Goal: Task Accomplishment & Management: Complete application form

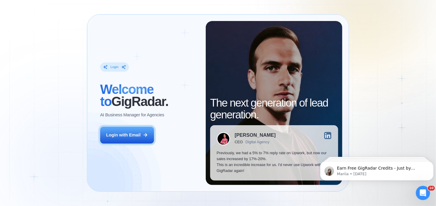
click at [414, 101] on div "Login ‍ Welcome to GigRadar. AI Business Manager for Agencies Login with Email …" at bounding box center [218, 103] width 436 height 206
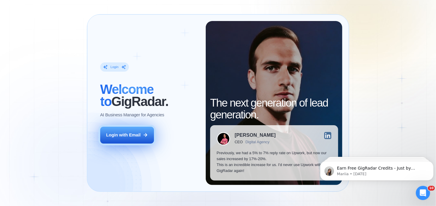
click at [134, 136] on div "Login with Email" at bounding box center [123, 135] width 35 height 6
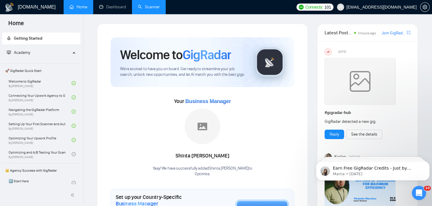
click at [142, 7] on link "Scanner" at bounding box center [149, 6] width 22 height 5
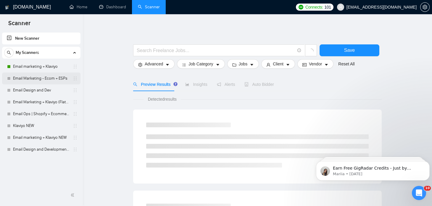
click at [30, 79] on link "Email Marketing - Ecom + ESPs" at bounding box center [41, 78] width 56 height 12
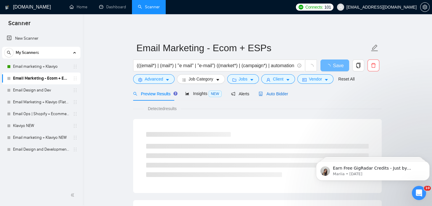
click at [261, 94] on span "Auto Bidder" at bounding box center [272, 93] width 29 height 5
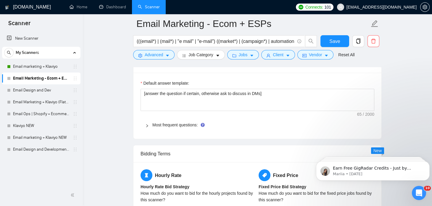
scroll to position [825, 0]
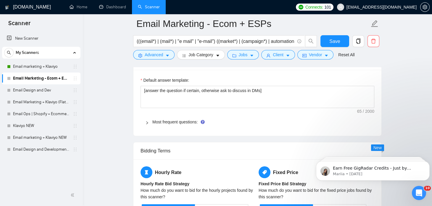
click at [146, 121] on icon "right" at bounding box center [147, 123] width 4 height 4
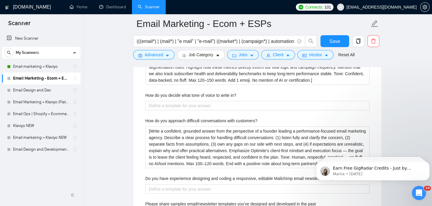
scroll to position [1045, 0]
click at [49, 94] on link "Email Design and Dev" at bounding box center [41, 90] width 56 height 12
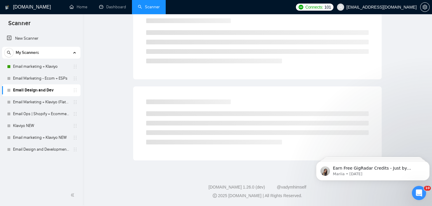
scroll to position [10, 0]
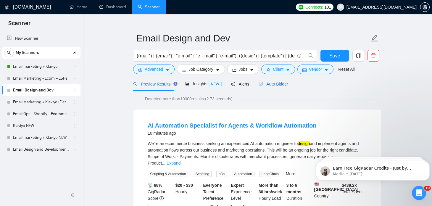
click at [272, 83] on span "Auto Bidder" at bounding box center [272, 84] width 29 height 5
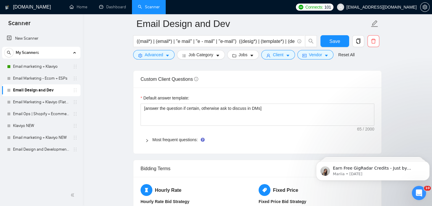
scroll to position [829, 0]
click at [147, 136] on div at bounding box center [148, 139] width 7 height 7
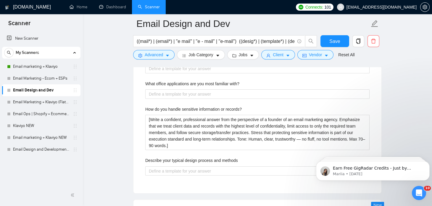
scroll to position [1097, 0]
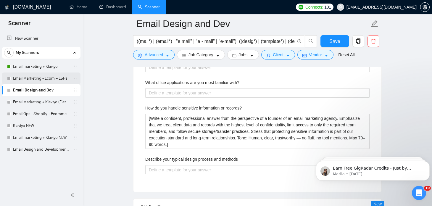
click at [27, 76] on link "Email Marketing - Ecom + ESPs" at bounding box center [41, 78] width 56 height 12
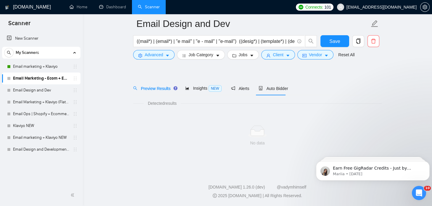
scroll to position [10, 0]
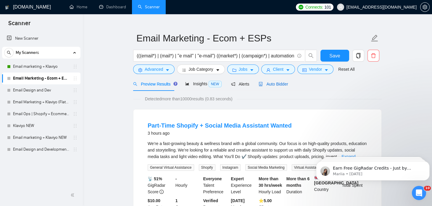
click at [263, 82] on span "Auto Bidder" at bounding box center [272, 84] width 29 height 5
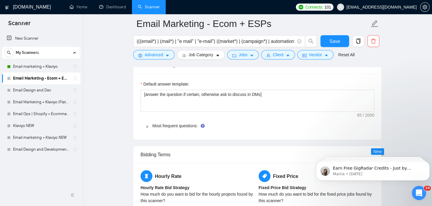
scroll to position [821, 0]
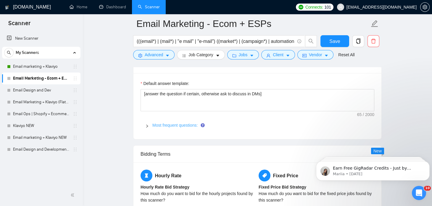
click at [155, 123] on link "Most frequent questions:" at bounding box center [174, 125] width 45 height 5
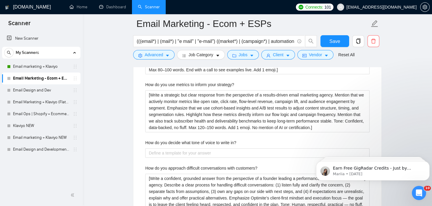
scroll to position [998, 0]
drag, startPoint x: 237, startPoint y: 139, endPoint x: 143, endPoint y: 139, distance: 93.4
click at [143, 139] on div "Describe your recent experience with similar projects [Write a grounded and dir…" at bounding box center [257, 166] width 234 height 423
copy label "How do you decide what tone of voice to write in?"
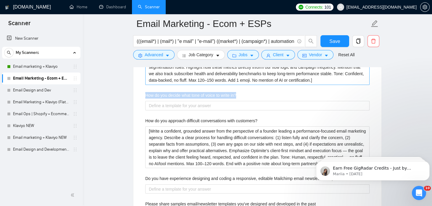
scroll to position [1046, 0]
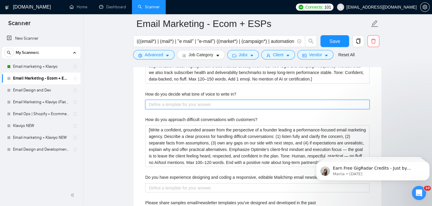
click at [165, 101] on in\? "How do you decide what tone of voice to write in?" at bounding box center [257, 104] width 224 height 9
paste in\? "[Write a confident, human answer from the perspective of a founder of an email …"
type in\? "[Write a confident, human answer from the perspective of a founder of an email …"
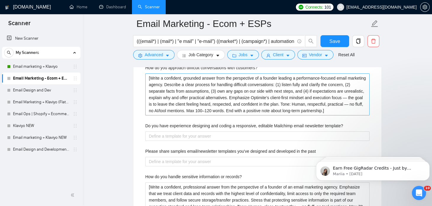
scroll to position [1116, 0]
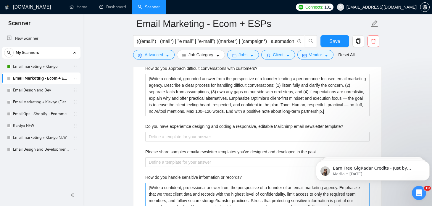
type in\? "[Write a confident, human answer from the perspective of a founder of an email …"
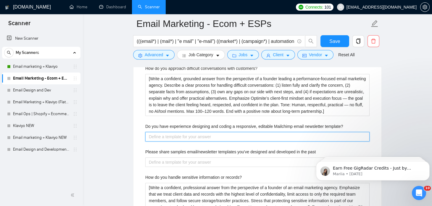
click at [163, 134] on template\? "Do you have experiemce designing and coding a responsive, editable Mailchimp em…" at bounding box center [257, 136] width 224 height 9
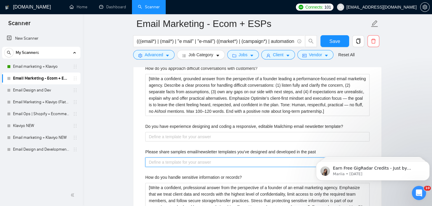
click at [165, 160] on past "Please share samples email/newsletter templates you've designed and developed i…" at bounding box center [257, 161] width 224 height 9
paste past "[Write a confident answer from the perspective of a founder of an email marketi…"
type past "[Write a confident answer from the perspective of a founder of an email marketi…"
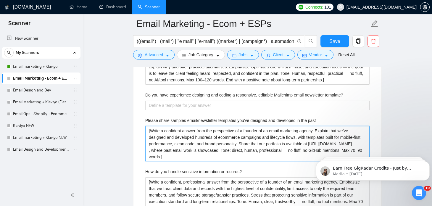
scroll to position [1148, 0]
drag, startPoint x: 300, startPoint y: 147, endPoint x: 337, endPoint y: 147, distance: 36.9
click at [337, 147] on past "[Write a confident answer from the perspective of a founder of an email marketi…" at bounding box center [257, 143] width 224 height 35
type past "[Write a confident answer from the perspective of a founder of an email marketi…"
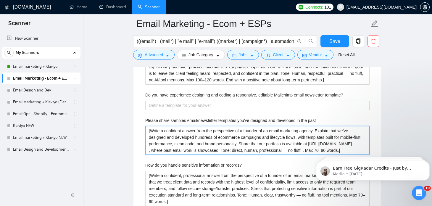
type past "[Write a confident answer from the perspective of a founder of an email marketi…"
drag, startPoint x: 307, startPoint y: 141, endPoint x: 346, endPoint y: 141, distance: 38.4
click at [346, 141] on past "[Write a confident answer from the perspective of a founder of an email marketi…" at bounding box center [257, 140] width 224 height 29
paste past "www.behance.net/sushantyadav23"
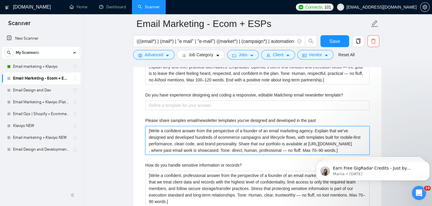
type past "[Write a confident answer from the perspective of a founder of an email marketi…"
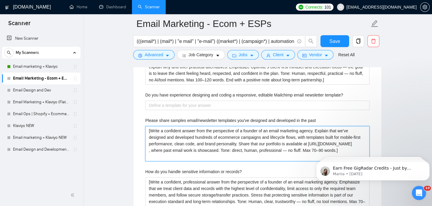
scroll to position [1160, 0]
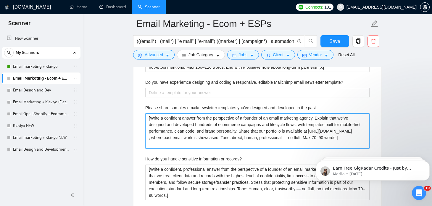
click at [148, 142] on past "[Write a confident answer from the perspective of a founder of an email marketi…" at bounding box center [257, 130] width 224 height 35
type past "[Write a confident answer from the perspective of a founder of an email marketi…"
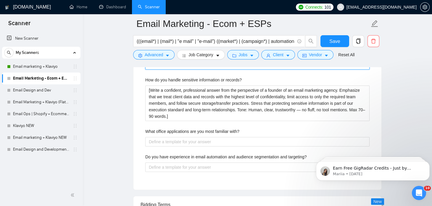
scroll to position [1240, 0]
type past "[Write a confident answer from the perspective of a founder of an email marketi…"
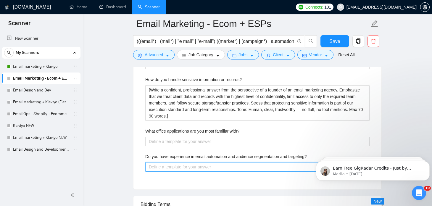
click at [168, 163] on targeting\? "Do you have experience in email automation and audience segmentation and target…" at bounding box center [257, 166] width 224 height 9
paste targeting\? "[Write a confident, client-facing answer from the perspective of a founder of a…"
type targeting\? "[Write a confident, client-facing answer from the perspective of a founder of a…"
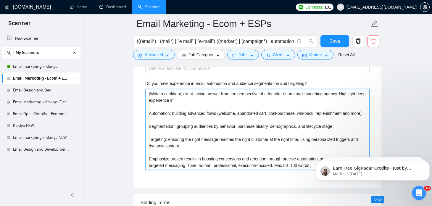
scroll to position [1315, 0]
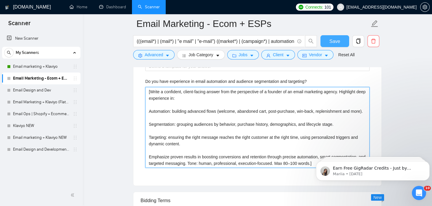
type targeting\? "[Write a confident, client-facing answer from the perspective of a founder of a…"
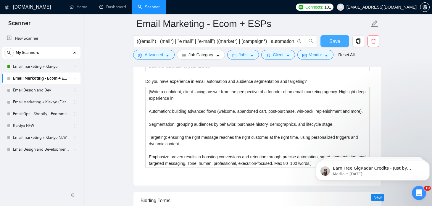
click at [332, 42] on span "Save" at bounding box center [334, 41] width 11 height 7
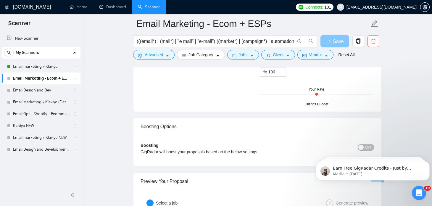
scroll to position [979, 0]
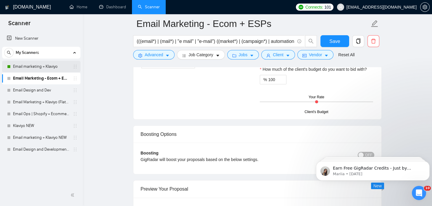
click at [44, 69] on link "Email marketing + Klaviyo" at bounding box center [41, 67] width 56 height 12
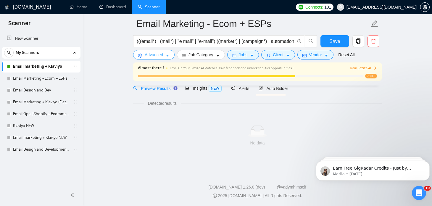
scroll to position [10, 0]
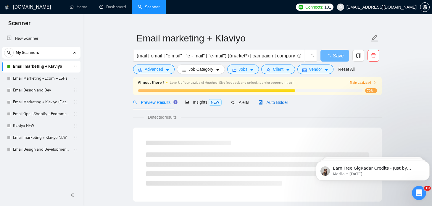
click at [270, 102] on span "Auto Bidder" at bounding box center [272, 102] width 29 height 5
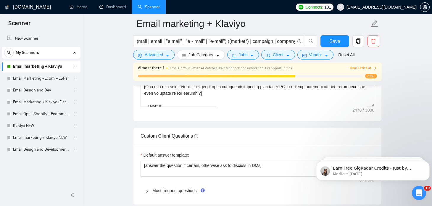
scroll to position [750, 0]
click at [163, 188] on link "Most frequent questions:" at bounding box center [174, 190] width 45 height 5
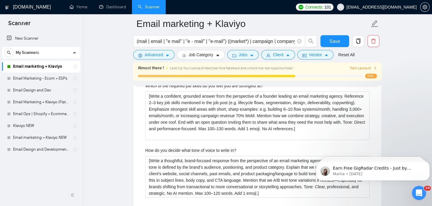
scroll to position [1341, 0]
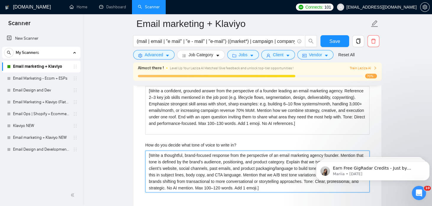
drag, startPoint x: 233, startPoint y: 186, endPoint x: 256, endPoint y: 184, distance: 23.1
click at [256, 184] on in\? "[Write a thoughtful, brand-focused response from the perspective of an email ma…" at bounding box center [257, 171] width 224 height 42
type in\? "[Write a thoughtful, brand-focused response from the perspective of an email ma…"
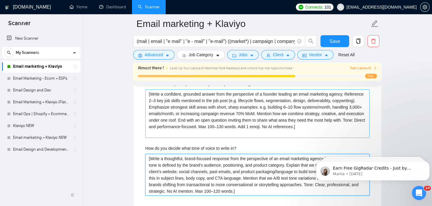
scroll to position [1337, 0]
type in\? "[Write a thoughtful, brand-focused response from the perspective of an email ma…"
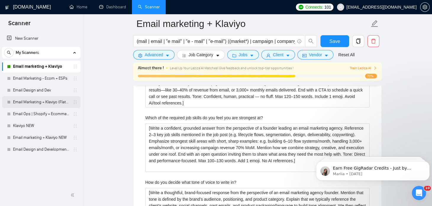
scroll to position [1299, 0]
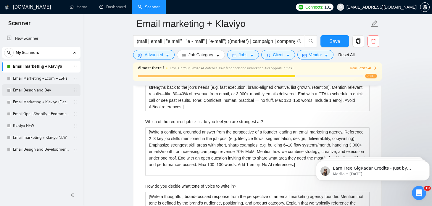
click at [42, 91] on link "Email Design and Dev" at bounding box center [41, 90] width 56 height 12
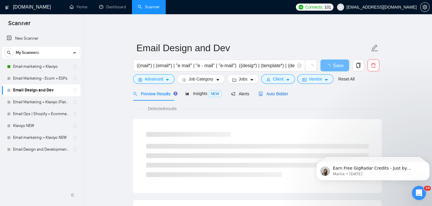
click at [276, 91] on span "Auto Bidder" at bounding box center [272, 93] width 29 height 5
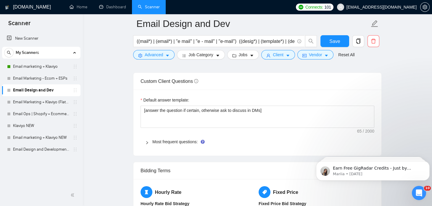
scroll to position [836, 0]
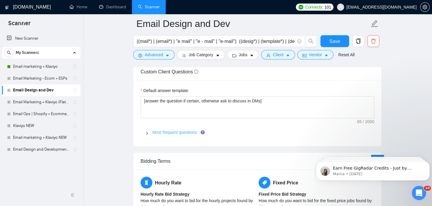
click at [172, 130] on link "Most frequent questions:" at bounding box center [174, 132] width 45 height 5
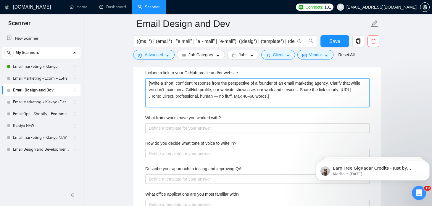
scroll to position [984, 0]
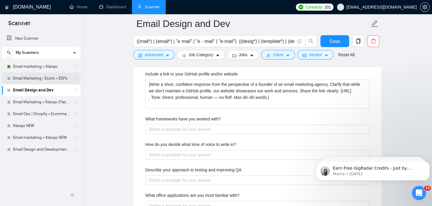
click at [42, 75] on link "Email Marketing - Ecom + ESPs" at bounding box center [41, 78] width 56 height 12
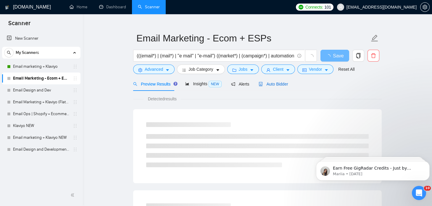
click at [272, 82] on span "Auto Bidder" at bounding box center [272, 84] width 29 height 5
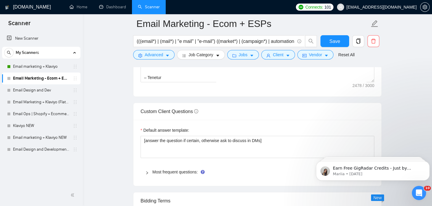
scroll to position [776, 0]
click at [162, 168] on link "Most frequent questions:" at bounding box center [174, 170] width 45 height 5
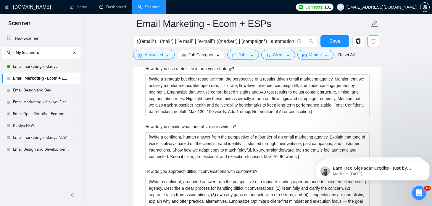
scroll to position [1030, 0]
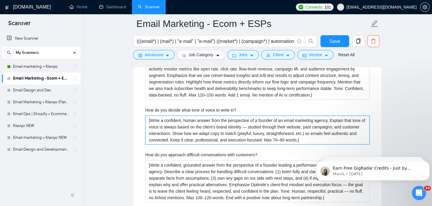
click at [202, 133] on in\? "[Write a confident, human answer from the perspective of a founder of an email …" at bounding box center [257, 130] width 224 height 29
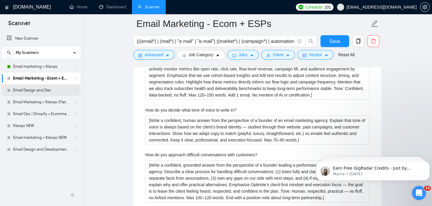
click at [38, 89] on link "Email Design and Dev" at bounding box center [41, 90] width 56 height 12
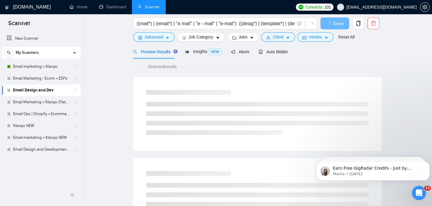
scroll to position [12, 0]
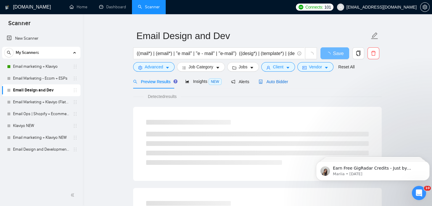
click at [279, 80] on span "Auto Bidder" at bounding box center [272, 81] width 29 height 5
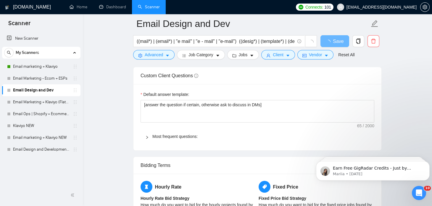
scroll to position [761, 0]
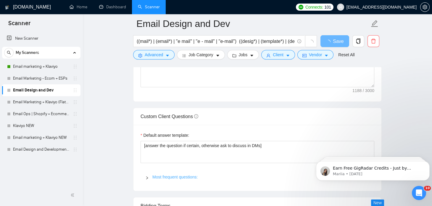
click at [163, 175] on link "Most frequent questions:" at bounding box center [174, 176] width 45 height 5
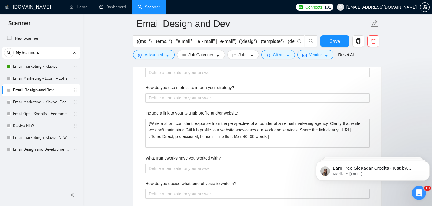
scroll to position [946, 0]
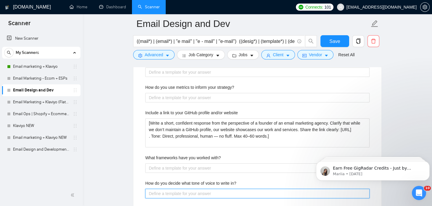
click at [171, 189] on in\? "How do you decide what tone of voice to write in?" at bounding box center [257, 193] width 224 height 9
paste in\? "[Write a confident, human answer from the perspective of a founder of an email …"
type in\? "[Write a confident, human answer from the perspective of a founder of an email …"
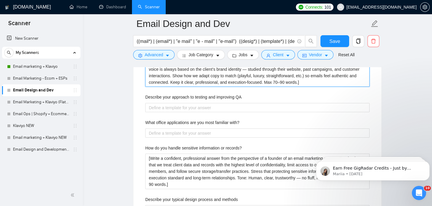
scroll to position [1068, 0]
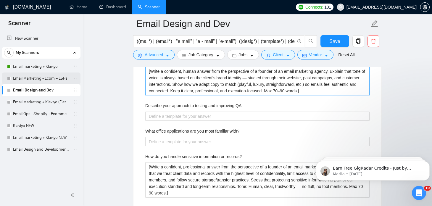
type in\? "[Write a confident, human answer from the perspective of a founder of an email …"
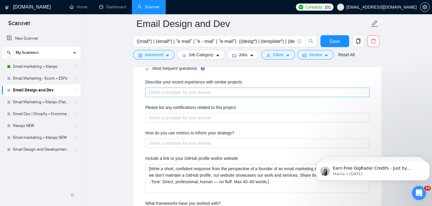
scroll to position [903, 0]
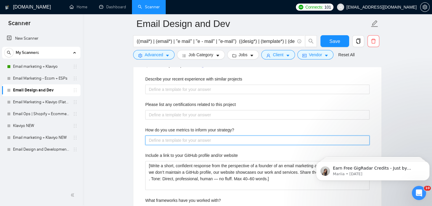
click at [158, 137] on strategy\? "How do you use metrics to inform your strategy?" at bounding box center [257, 139] width 224 height 9
paste strategy\? "[Write a confident, client-facing answer from the perspective of a founder of a…"
type strategy\? "[Write a confident, client-facing answer from the perspective of a founder of a…"
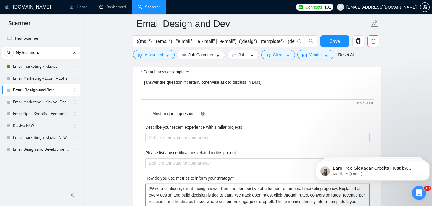
scroll to position [855, 0]
type strategy\? "[Write a confident, client-facing answer from the perspective of a founder of a…"
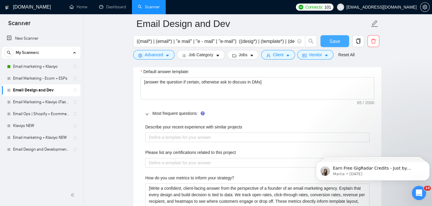
click at [326, 38] on button "Save" at bounding box center [334, 41] width 29 height 12
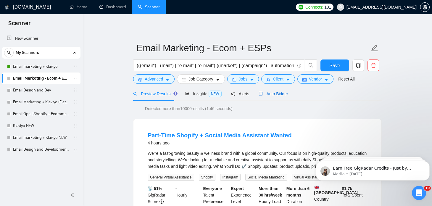
click at [281, 93] on span "Auto Bidder" at bounding box center [272, 93] width 29 height 5
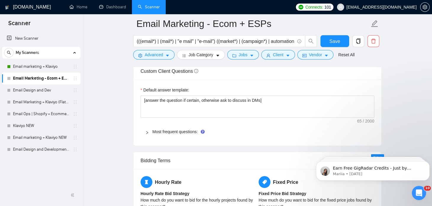
scroll to position [815, 0]
click at [170, 129] on link "Most frequent questions:" at bounding box center [174, 131] width 45 height 5
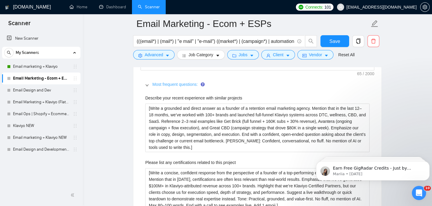
scroll to position [862, 0]
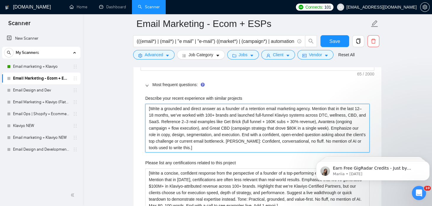
click at [180, 130] on projects "[Write a grounded and direct answer as a founder of a retention email marketing…" at bounding box center [257, 128] width 224 height 48
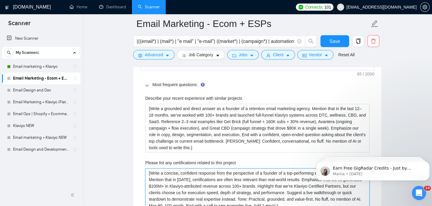
click at [180, 179] on project "[Write a concise, confident response from the perspective of a founder of a top…" at bounding box center [257, 189] width 224 height 42
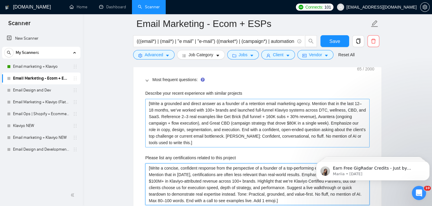
scroll to position [872, 0]
